Goal: Transaction & Acquisition: Purchase product/service

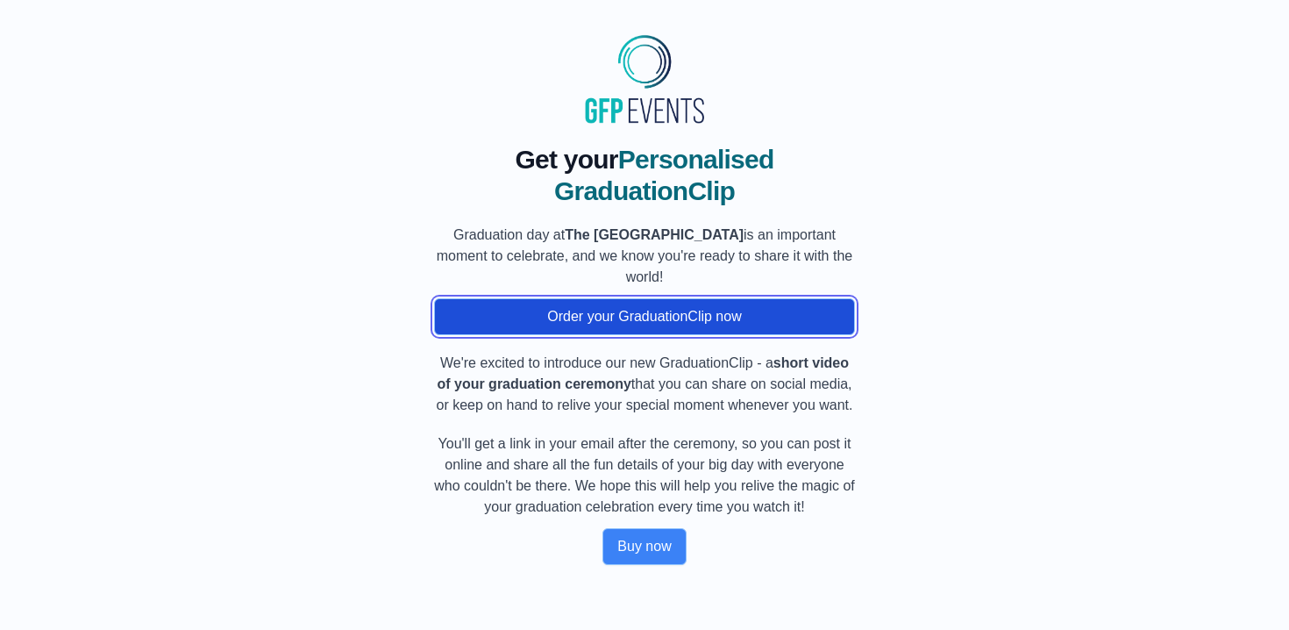
click at [644, 328] on button "Order your GraduationClip now" at bounding box center [644, 316] width 421 height 37
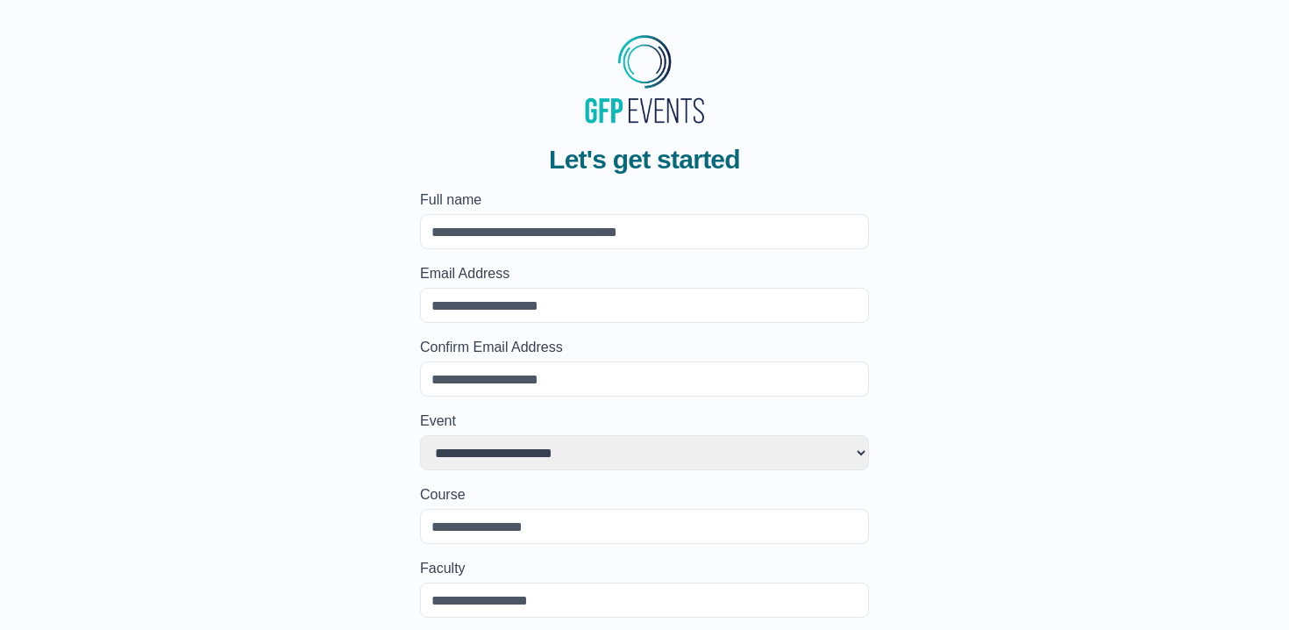
scroll to position [165, 0]
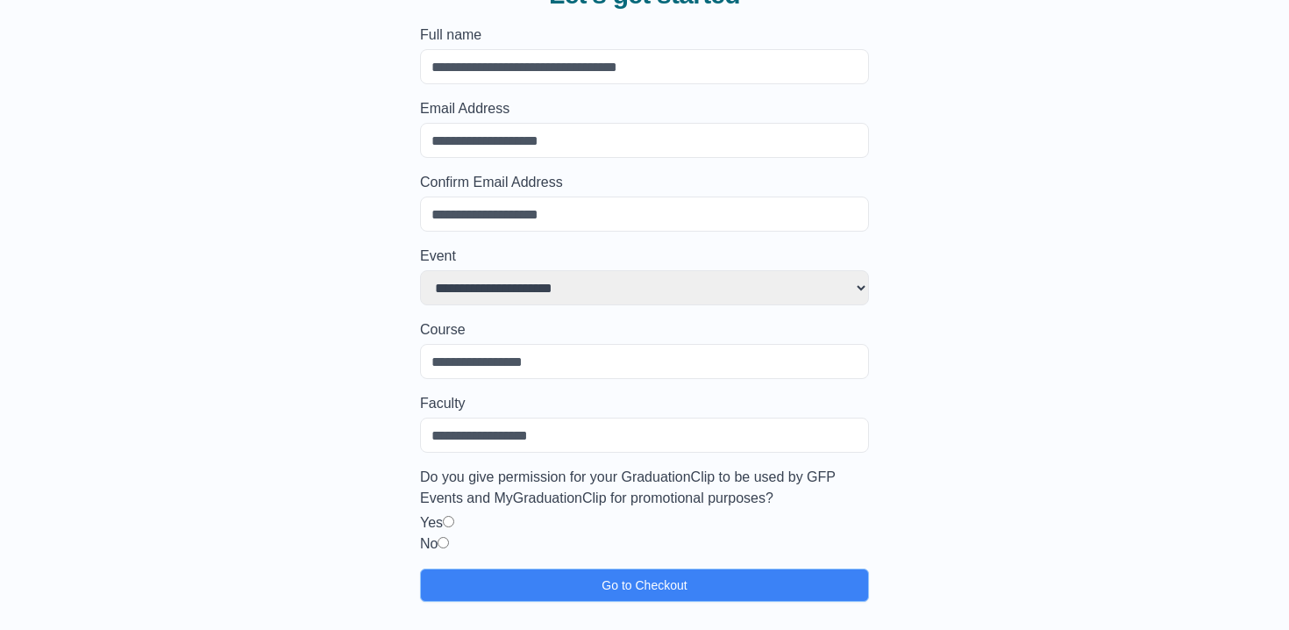
click at [548, 289] on select "**********" at bounding box center [644, 287] width 449 height 35
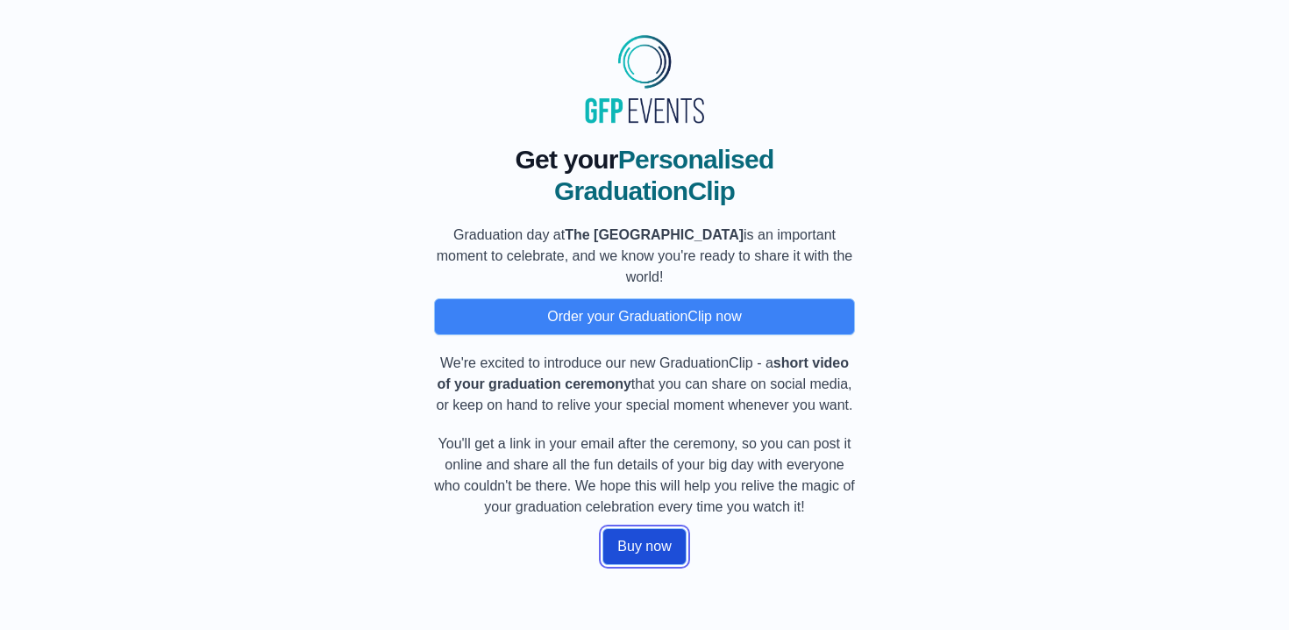
click at [627, 548] on button "Buy now" at bounding box center [643, 546] width 83 height 37
